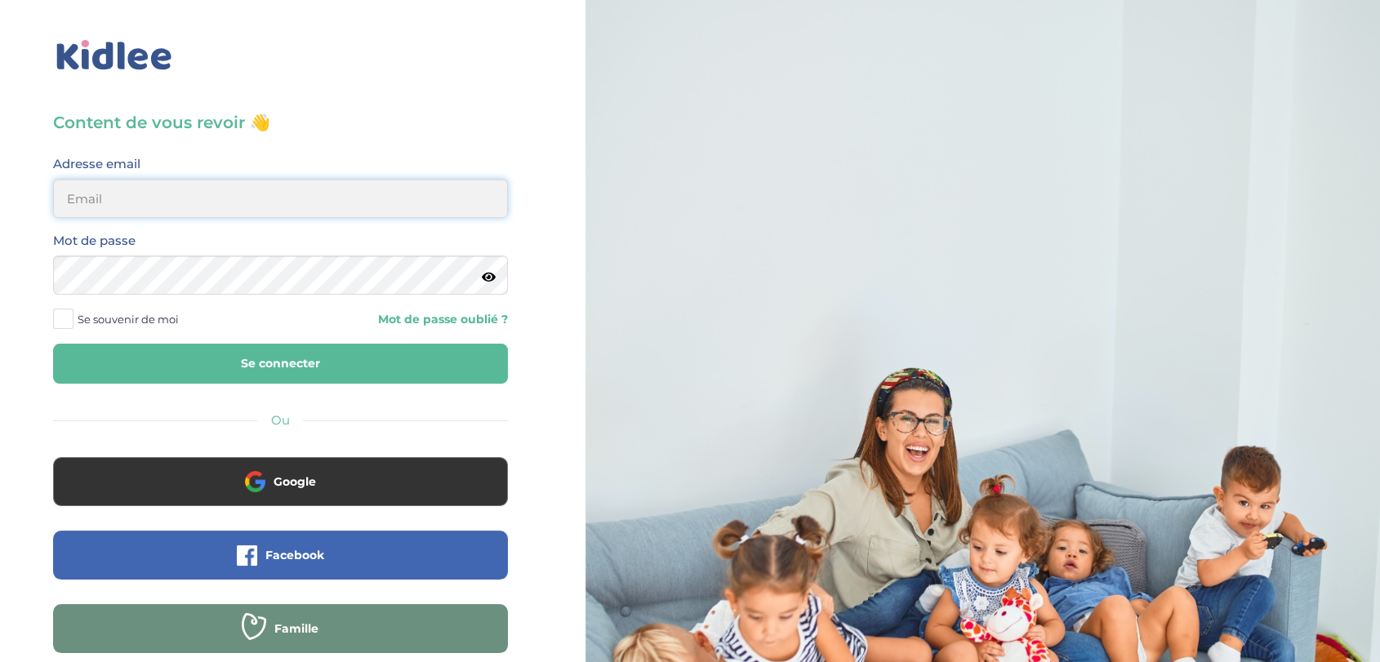
type input "admin2@kidlee.fr"
click at [351, 366] on button "Se connecter" at bounding box center [280, 364] width 455 height 40
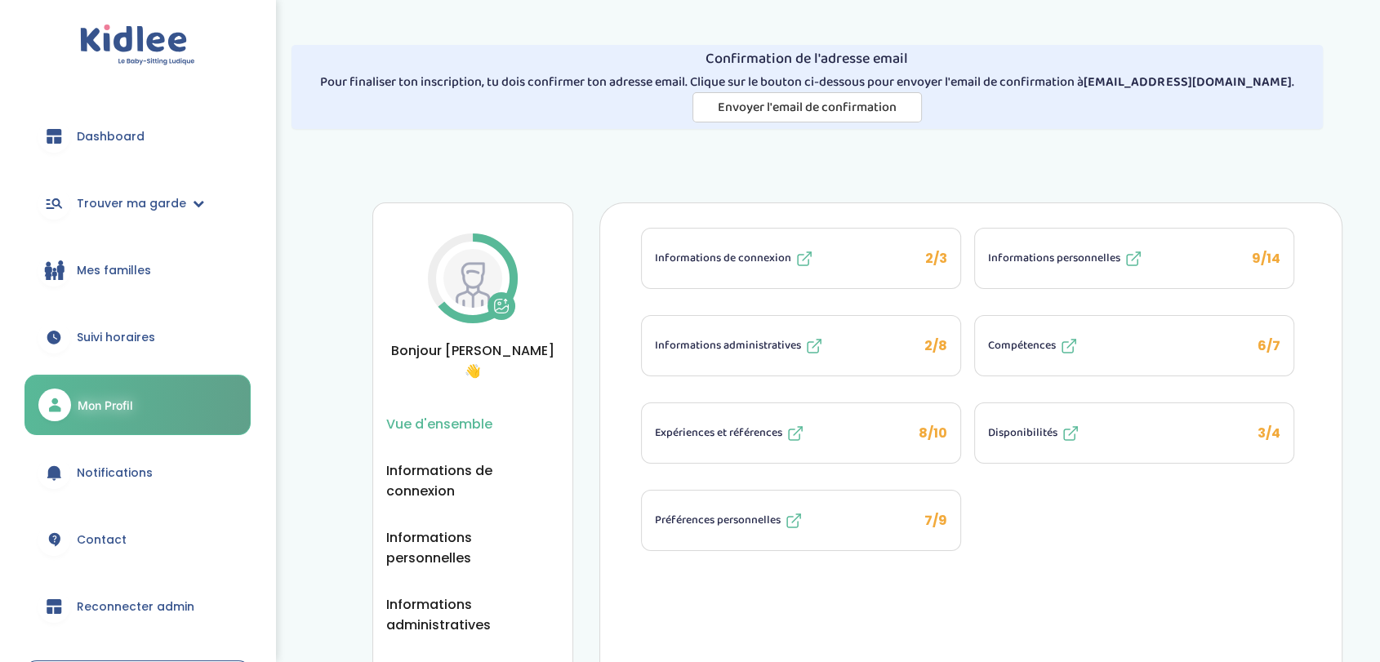
click at [470, 277] on img at bounding box center [472, 278] width 59 height 59
click at [500, 309] on icon at bounding box center [501, 308] width 13 height 5
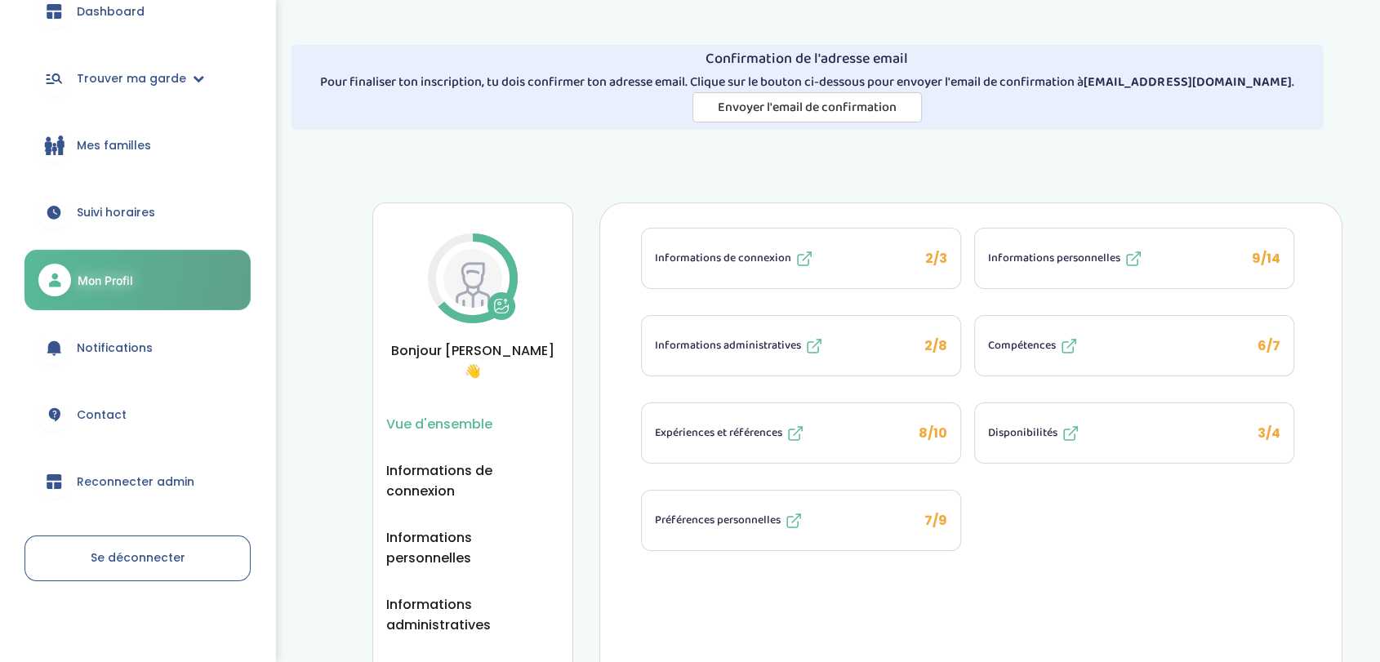
click at [136, 484] on span "Reconnecter admin" at bounding box center [136, 481] width 118 height 17
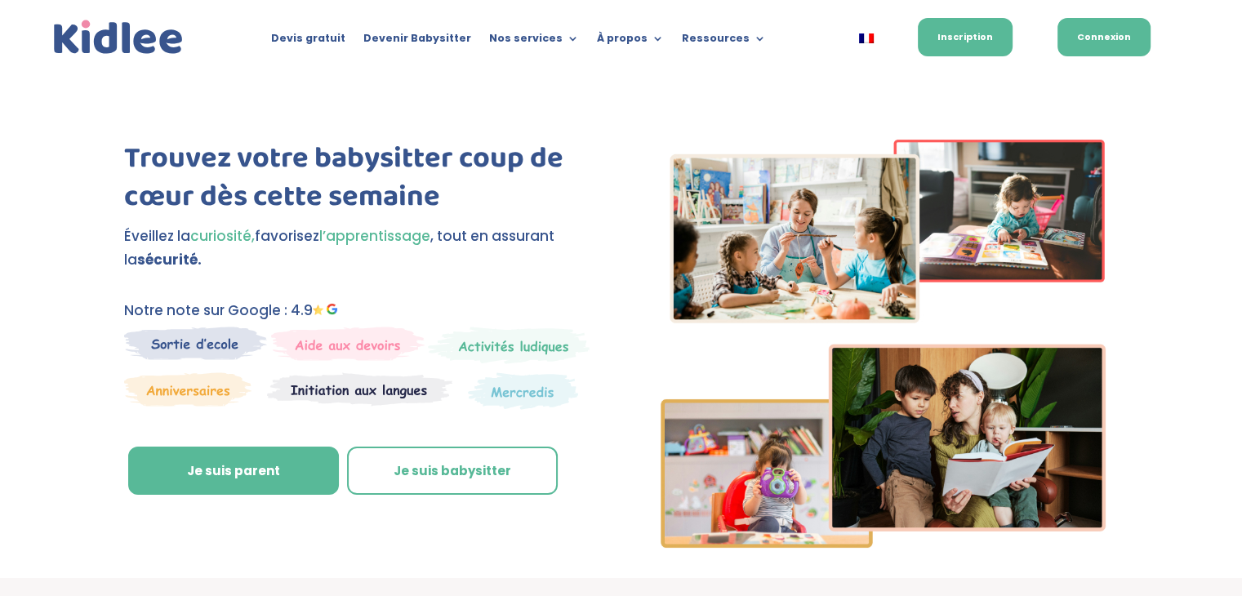
click at [1091, 37] on link "Connexion" at bounding box center [1103, 37] width 93 height 38
